Goal: Information Seeking & Learning: Get advice/opinions

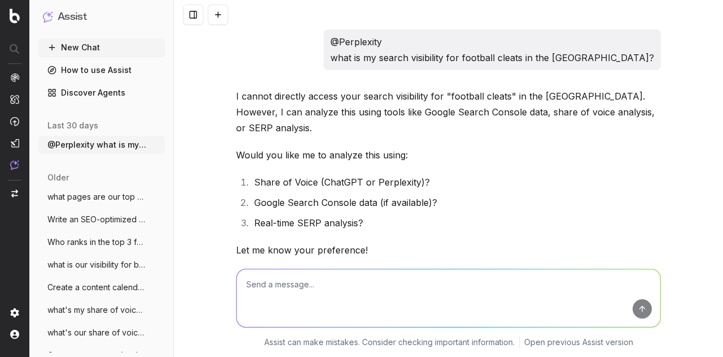
scroll to position [30716, 0]
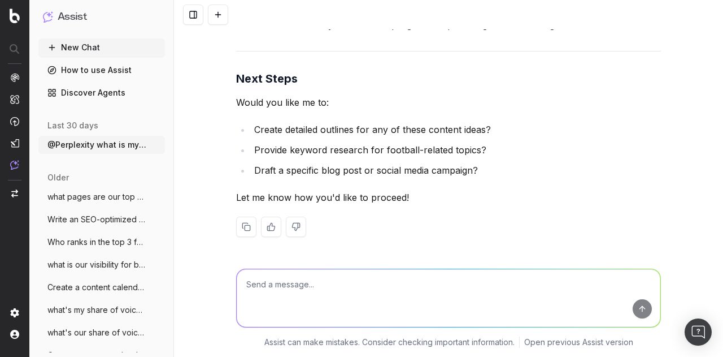
click at [375, 280] on textarea at bounding box center [449, 298] width 424 height 58
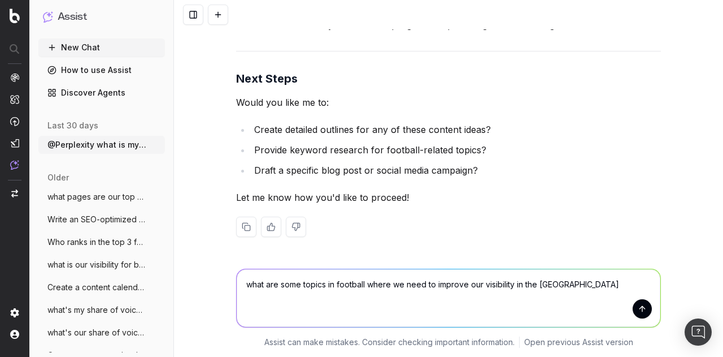
type textarea "what are some topics in football where we need to improve our visibility in the…"
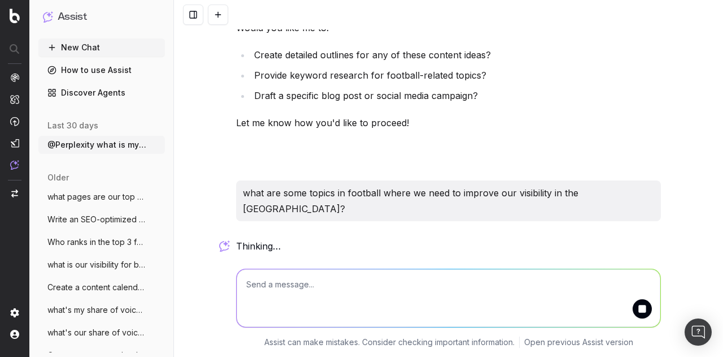
scroll to position [30775, 0]
click at [357, 207] on p "what are some topics in football where we need to improve our visibility in the…" at bounding box center [448, 201] width 411 height 32
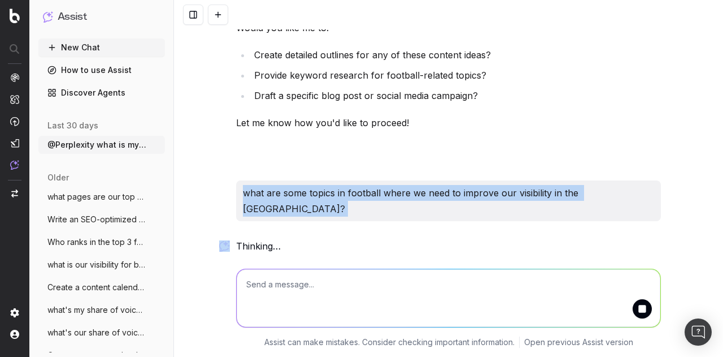
click at [357, 207] on p "what are some topics in football where we need to improve our visibility in the…" at bounding box center [448, 201] width 411 height 32
copy p "what are some topics in football where we need to improve our visibility in the…"
click at [94, 53] on button "New Chat" at bounding box center [101, 47] width 127 height 18
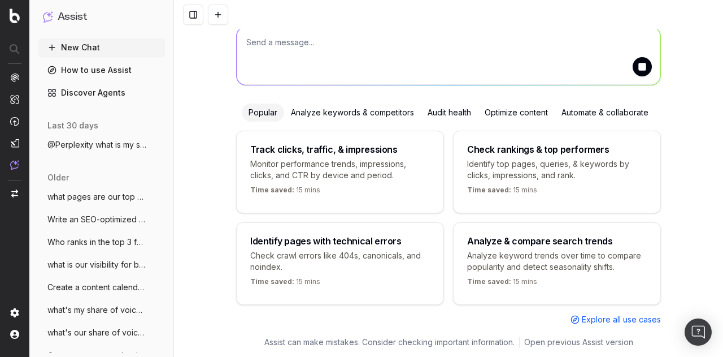
scroll to position [72, 0]
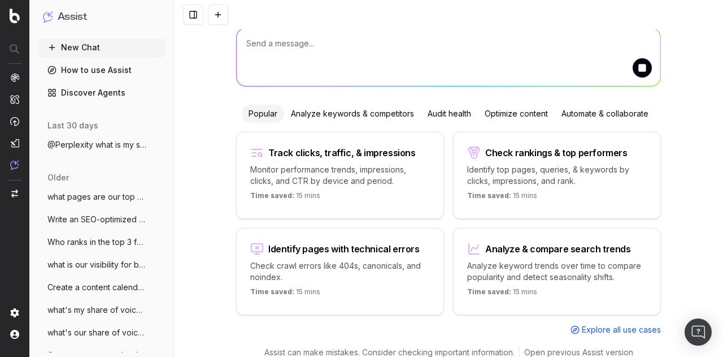
click at [300, 54] on textarea at bounding box center [449, 57] width 424 height 58
paste textarea "what are some topics in football where we need to improve our visibility in the…"
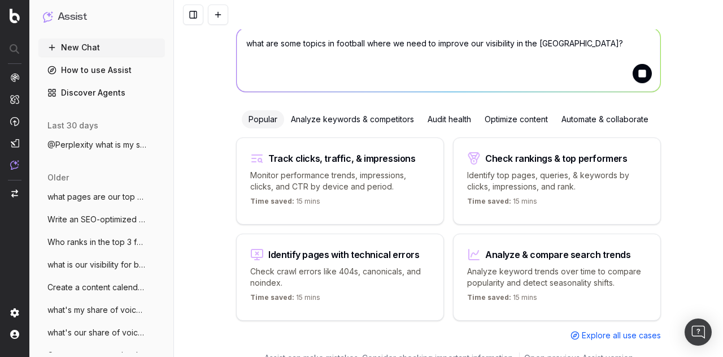
scroll to position [0, 0]
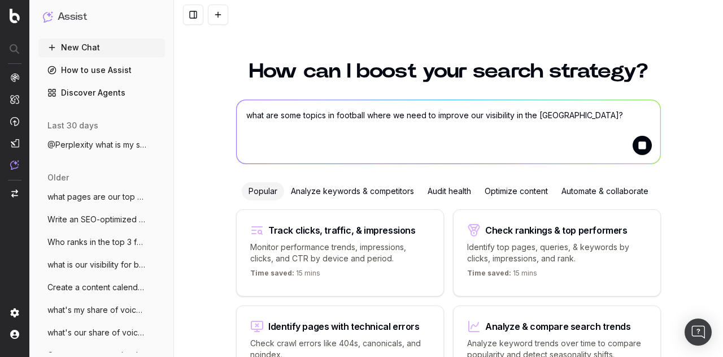
click at [561, 117] on textarea "what are some topics in football where we need to improve our visibility in the…" at bounding box center [449, 131] width 424 height 63
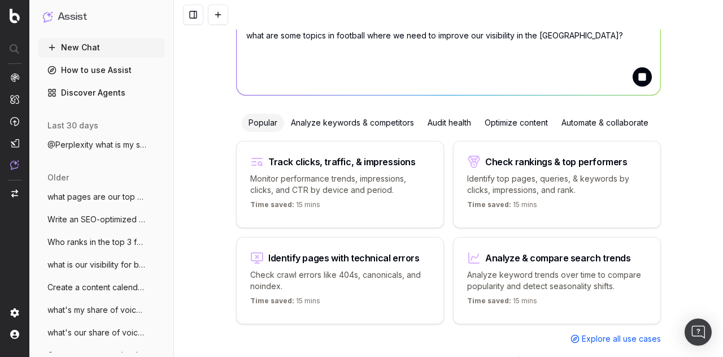
scroll to position [98, 0]
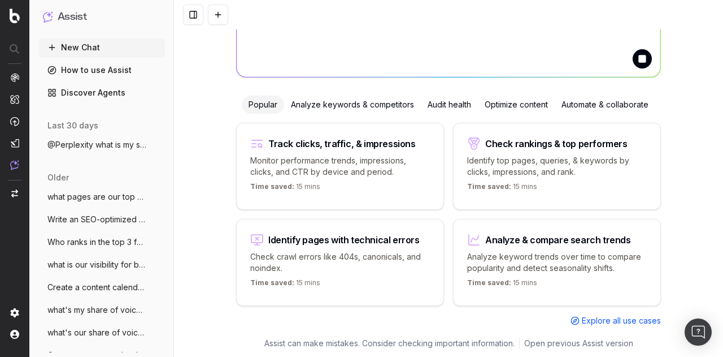
click at [344, 104] on div "Analyze keywords & competitors" at bounding box center [352, 105] width 137 height 18
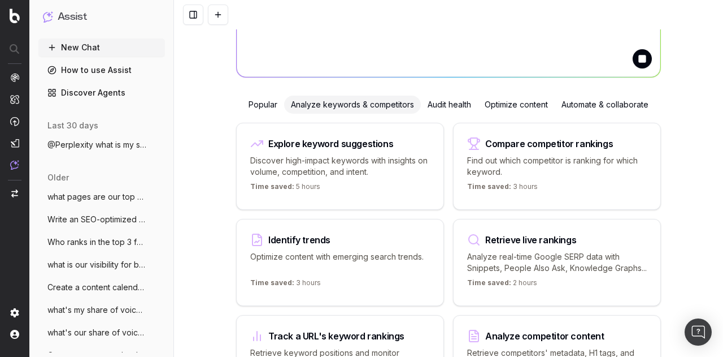
scroll to position [205, 0]
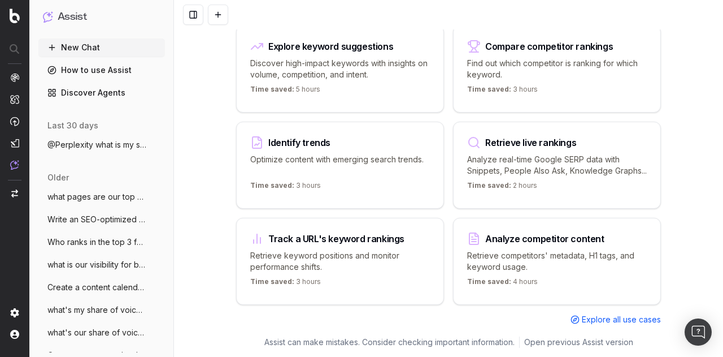
click at [491, 237] on div "Analyze competitor content" at bounding box center [544, 238] width 119 height 9
type textarea "Provide me the page title and a table of contents from"
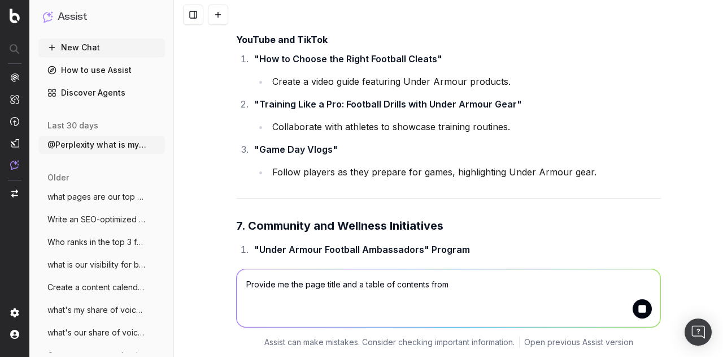
scroll to position [30153, 0]
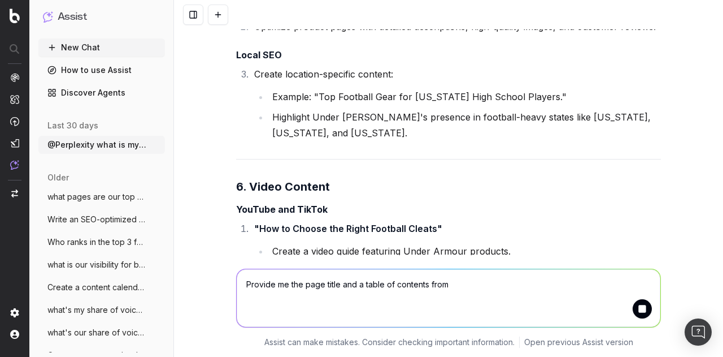
click at [77, 43] on button "New Chat" at bounding box center [101, 47] width 127 height 18
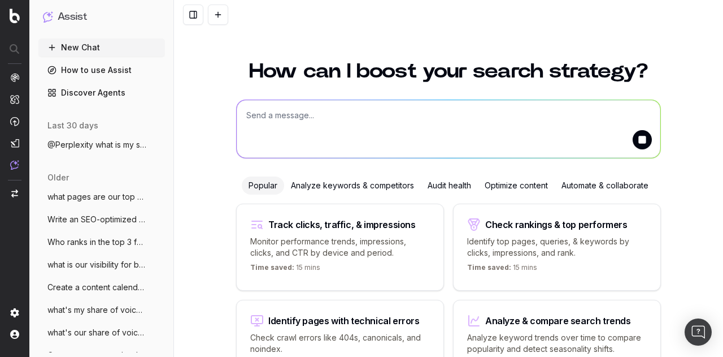
click at [92, 88] on link "Discover Agents" at bounding box center [101, 93] width 127 height 18
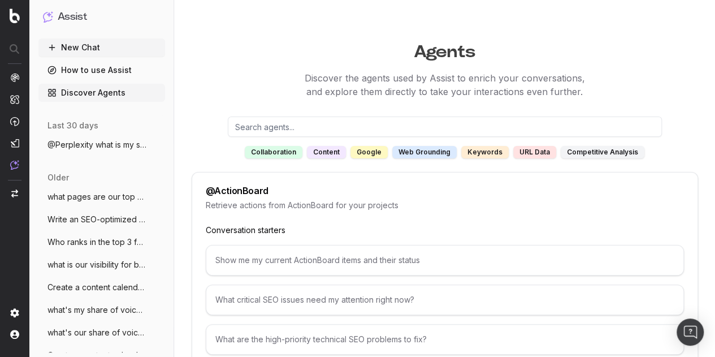
click at [329, 153] on div "content" at bounding box center [326, 152] width 39 height 12
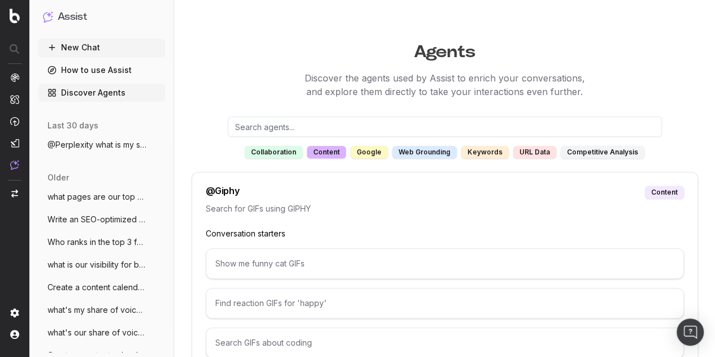
click at [489, 153] on div "keywords" at bounding box center [484, 152] width 47 height 12
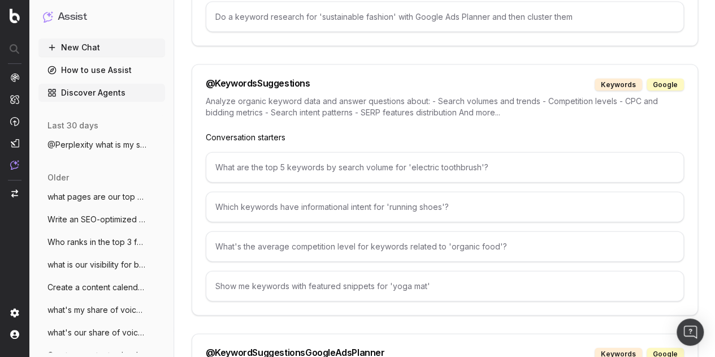
scroll to position [1017, 0]
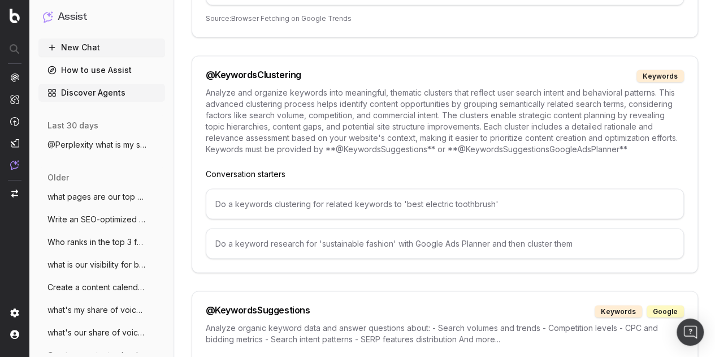
click at [663, 70] on div "keywords" at bounding box center [659, 76] width 47 height 12
click at [272, 70] on div "@ KeywordsClustering" at bounding box center [254, 76] width 96 height 12
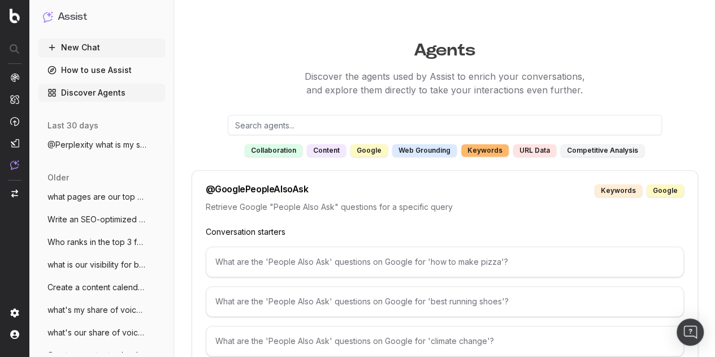
scroll to position [0, 0]
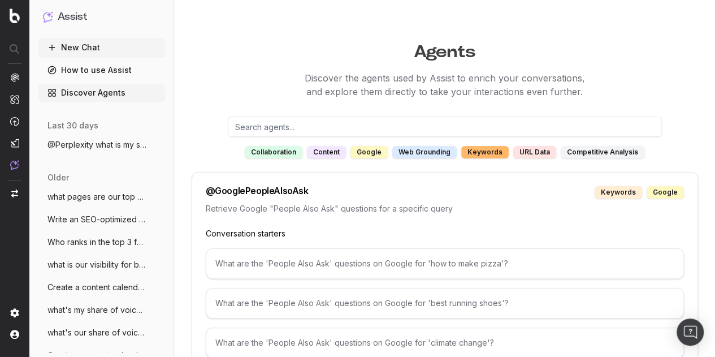
click at [575, 149] on div "competitive analysis" at bounding box center [603, 152] width 84 height 12
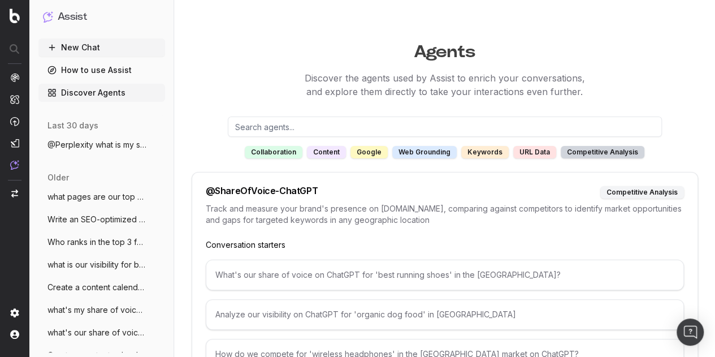
scroll to position [57, 0]
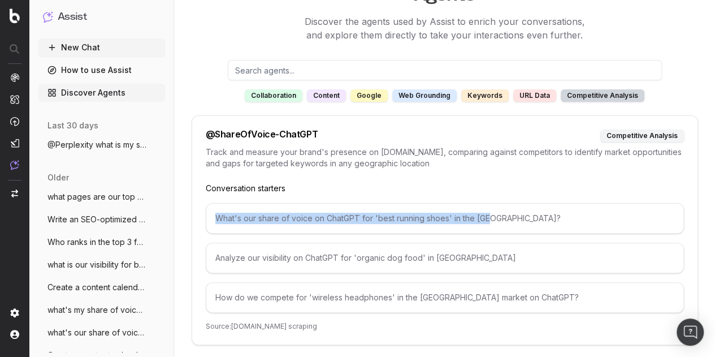
drag, startPoint x: 513, startPoint y: 221, endPoint x: 197, endPoint y: 214, distance: 316.0
click at [197, 214] on div "@ ShareOfVoice-ChatGPT competitive analysis Track and measure your brand's pres…" at bounding box center [445, 229] width 506 height 229
copy div "What's our share of voice on ChatGPT for 'best running shoes' in the [GEOGRAPHI…"
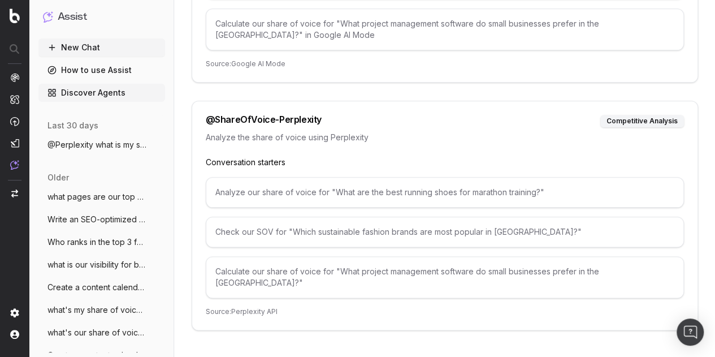
scroll to position [567, 0]
click at [77, 49] on button "New Chat" at bounding box center [101, 47] width 127 height 18
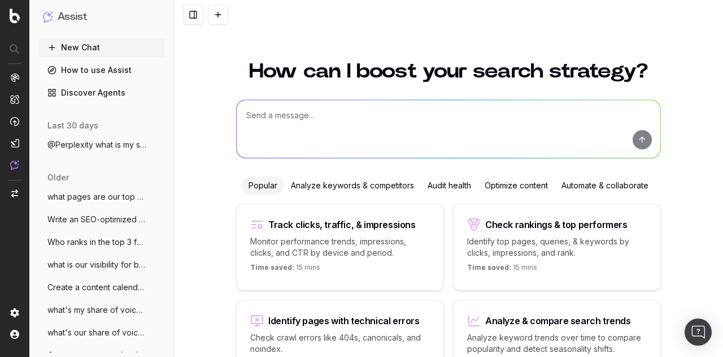
scroll to position [72, 0]
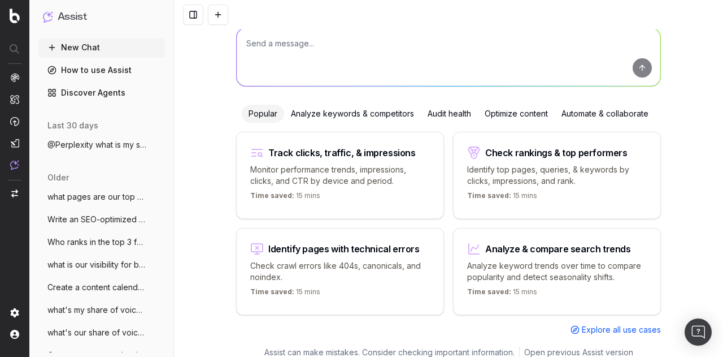
click at [274, 55] on textarea at bounding box center [449, 57] width 424 height 58
paste textarea "What's our share of voice on ChatGPT for 'best running shoes' in the [GEOGRAPHI…"
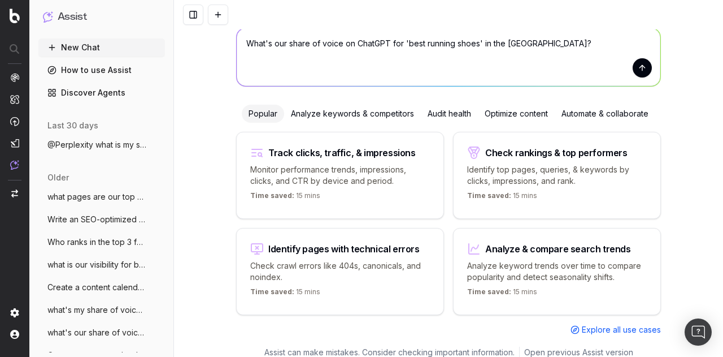
drag, startPoint x: 387, startPoint y: 42, endPoint x: 351, endPoint y: 45, distance: 36.3
click at [351, 45] on textarea "What's our share of voice on ChatGPT for 'best running shoes' in the [GEOGRAPHI…" at bounding box center [449, 57] width 424 height 58
drag, startPoint x: 466, startPoint y: 53, endPoint x: 500, endPoint y: 50, distance: 34.5
click at [466, 53] on textarea "What's our share of voice on ChatGPT for 'best running shoes' in the [GEOGRAPHI…" at bounding box center [449, 57] width 424 height 58
drag, startPoint x: 477, startPoint y: 42, endPoint x: 400, endPoint y: 45, distance: 76.9
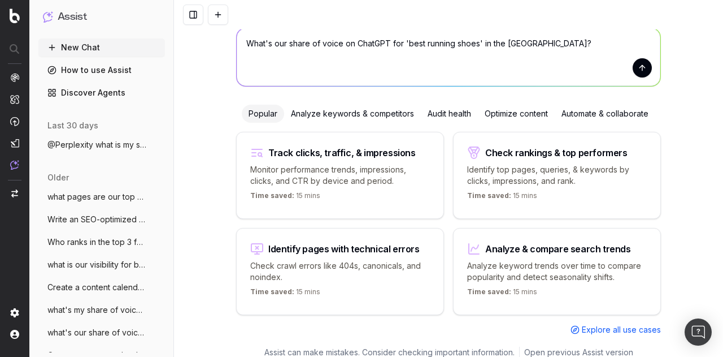
click at [400, 45] on textarea "What's our share of voice on ChatGPT for 'best running shoes' in the [GEOGRAPHI…" at bounding box center [449, 57] width 424 height 58
click at [427, 45] on textarea "What's our share of voice on ChatGPT for "footbal cleats" in the [GEOGRAPHIC_DA…" at bounding box center [449, 57] width 424 height 58
type textarea "What's our share of voice on ChatGPT for "football cleats" in the [GEOGRAPHIC_D…"
click at [519, 46] on textarea "What's our share of voice on ChatGPT for "football cleats" in the [GEOGRAPHIC_D…" at bounding box center [449, 57] width 424 height 58
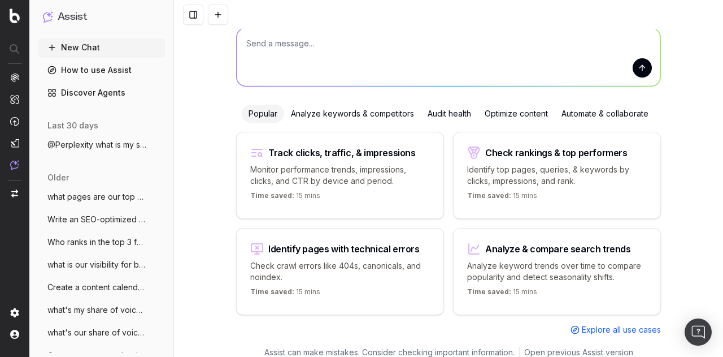
scroll to position [0, 0]
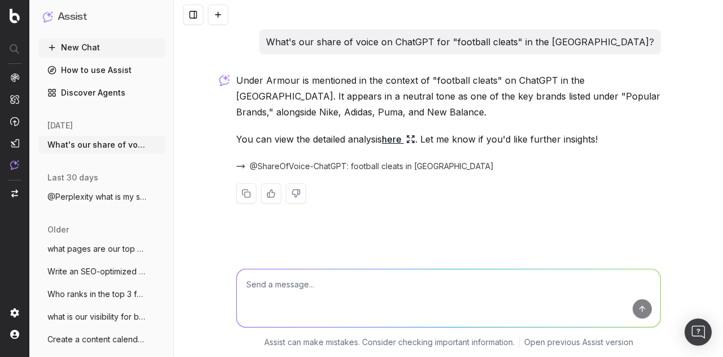
click at [374, 287] on textarea at bounding box center [449, 298] width 424 height 58
type textarea "how can I improve share of voice for football cleats in [GEOGRAPHIC_DATA]?"
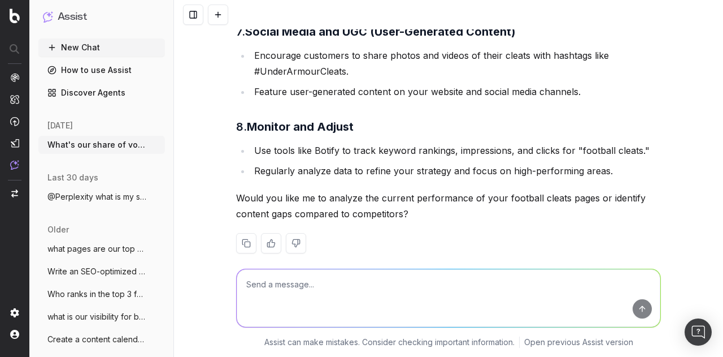
scroll to position [1049, 0]
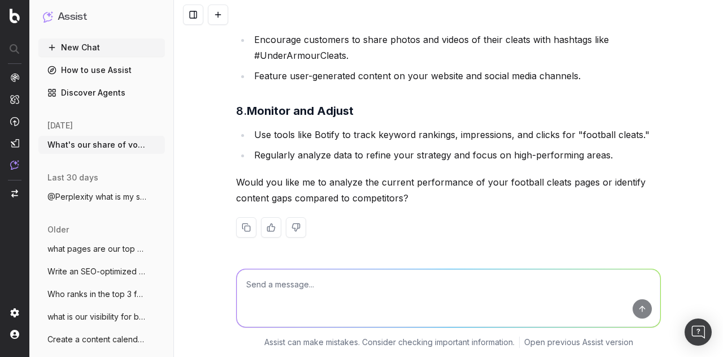
click at [379, 299] on textarea at bounding box center [449, 298] width 424 height 58
type textarea "what are some other topics related to football cleats I should improve share of…"
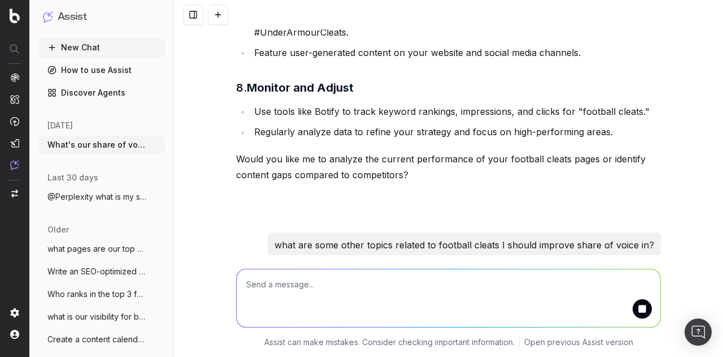
scroll to position [1108, 0]
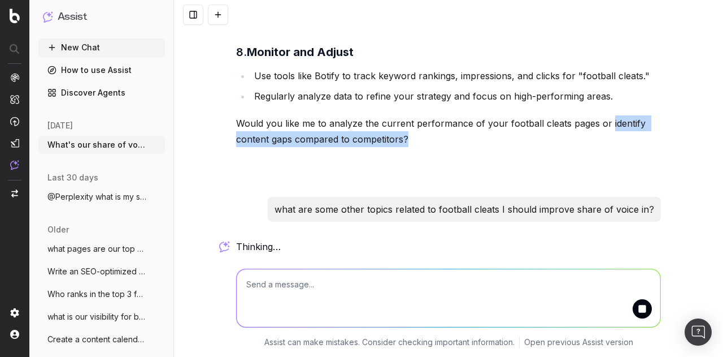
drag, startPoint x: 601, startPoint y: 124, endPoint x: 602, endPoint y: 134, distance: 10.2
click at [602, 134] on p "Would you like me to analyze the current performance of your football cleats pa…" at bounding box center [448, 131] width 425 height 32
copy p "identify content gaps compared to competitors?"
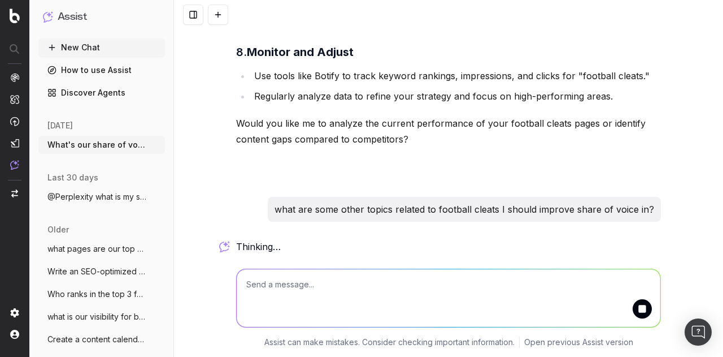
click at [279, 291] on textarea at bounding box center [449, 298] width 424 height 58
paste textarea "identify content gaps compared to competitors?"
type textarea "identify content gaps compared to competitors"
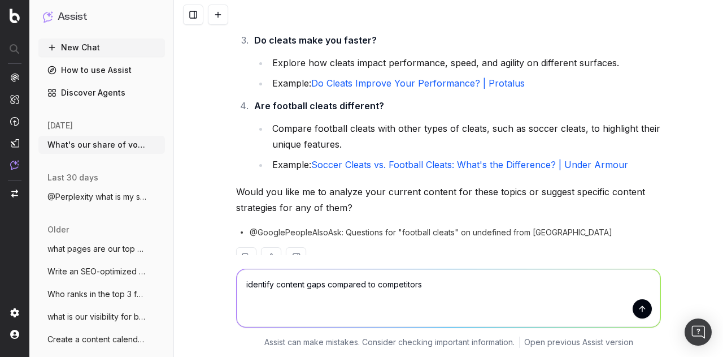
scroll to position [1551, 0]
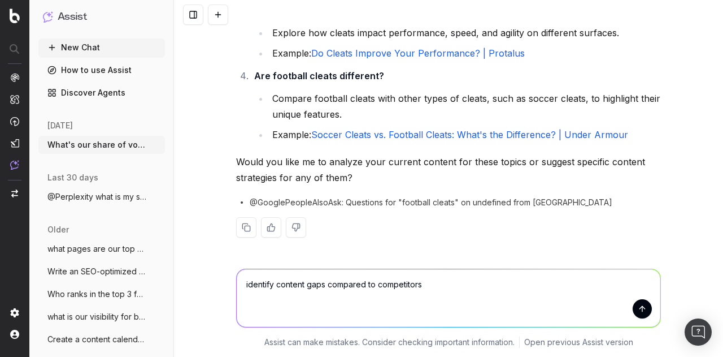
click at [448, 279] on textarea "identify content gaps compared to competitors" at bounding box center [449, 298] width 424 height 58
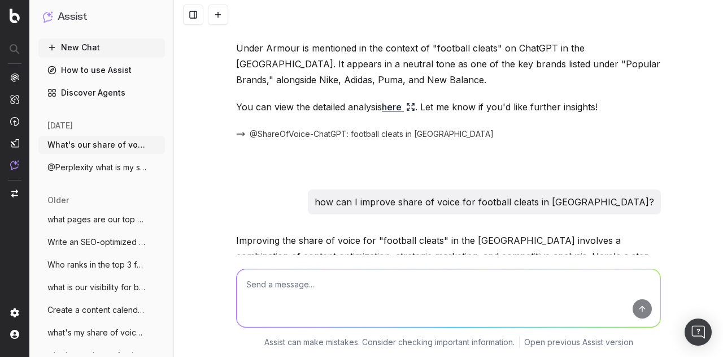
scroll to position [0, 0]
